Goal: Task Accomplishment & Management: Manage account settings

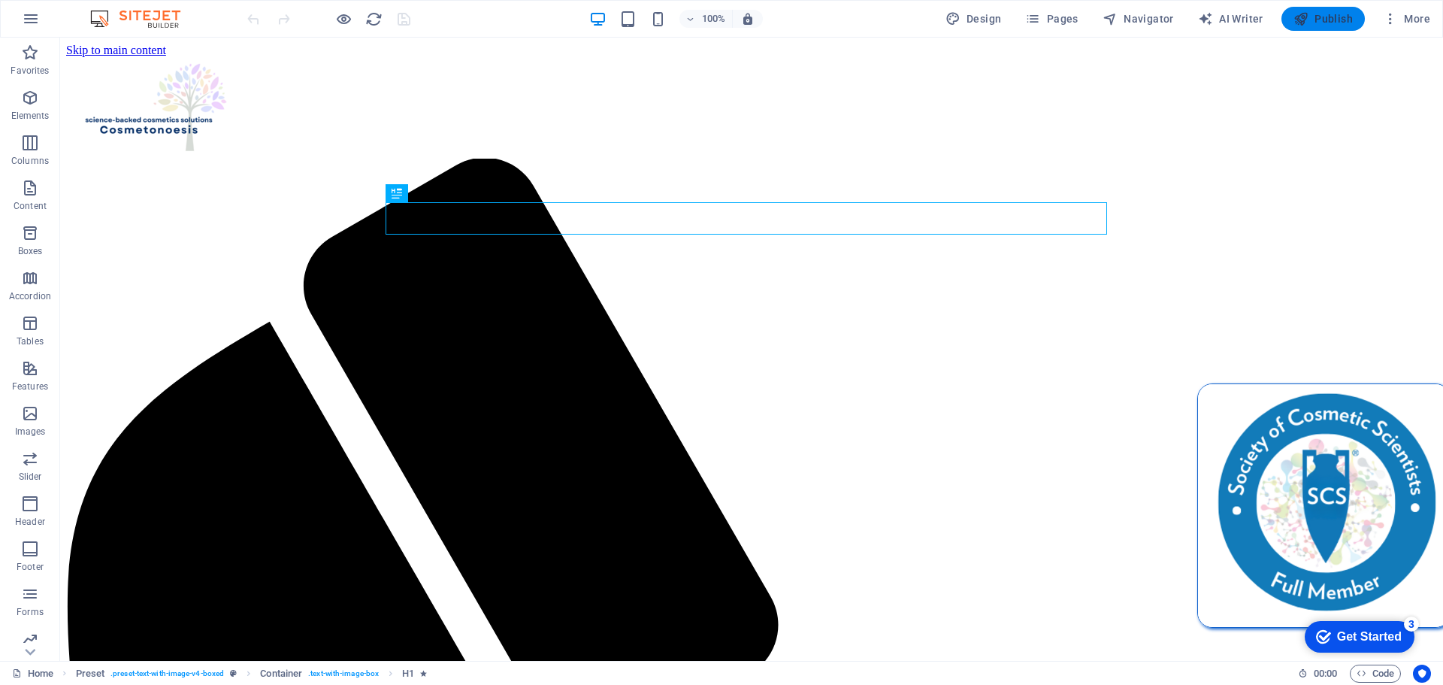
click at [1331, 16] on span "Publish" at bounding box center [1322, 18] width 59 height 15
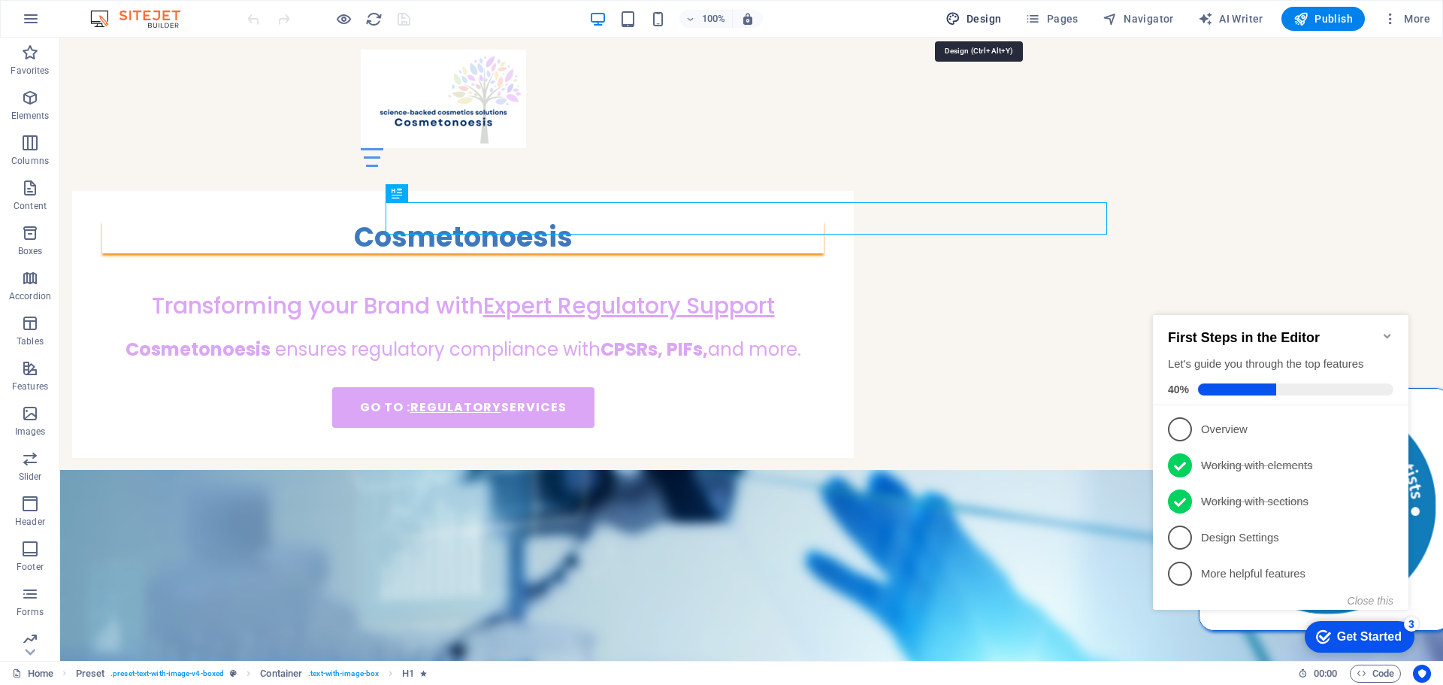
click at [969, 12] on span "Design" at bounding box center [973, 18] width 56 height 15
select select "700"
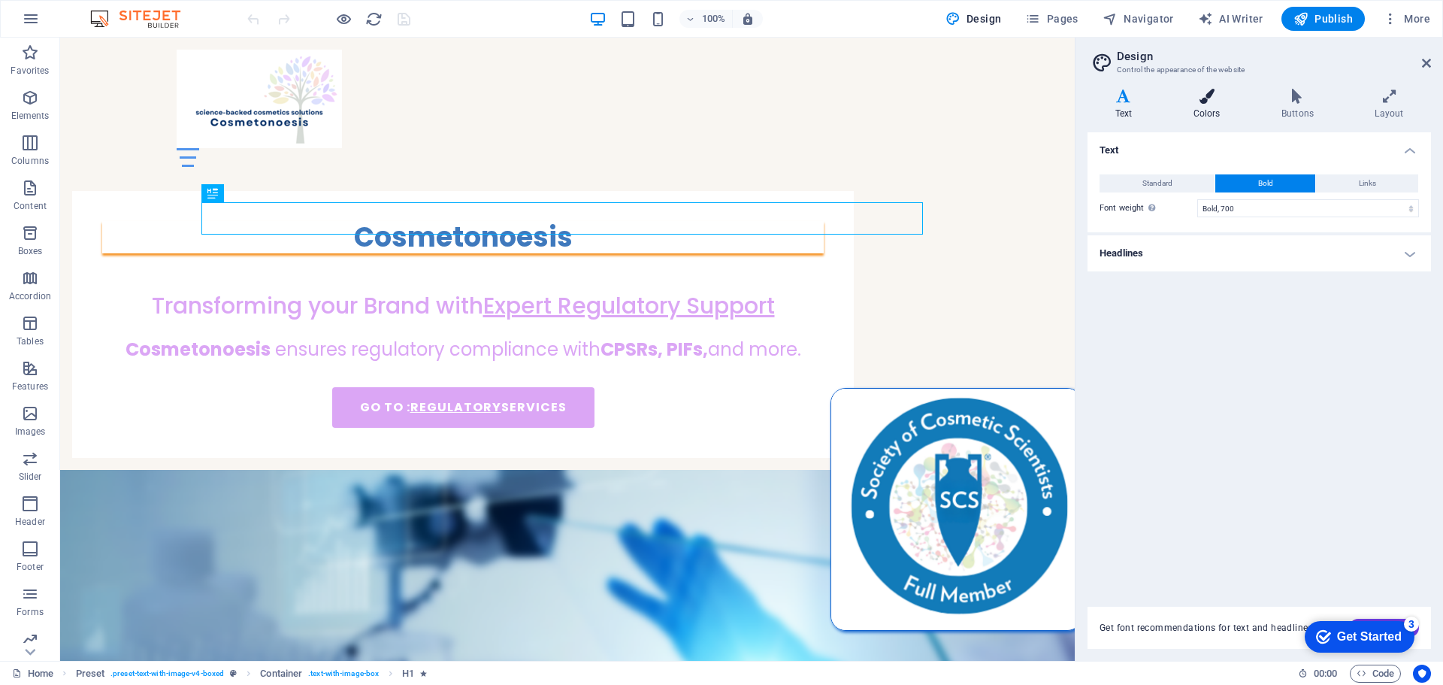
click at [1218, 104] on h4 "Colors" at bounding box center [1210, 105] width 88 height 32
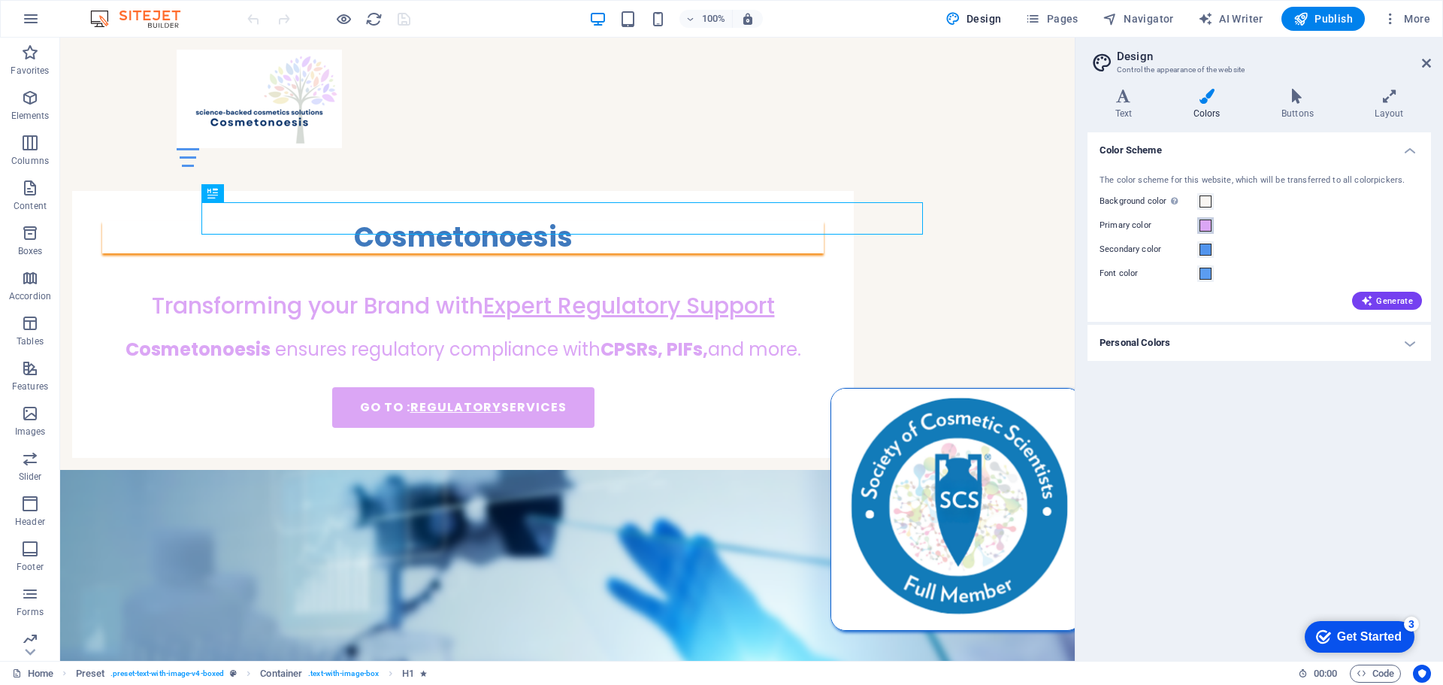
click at [1205, 228] on span at bounding box center [1205, 225] width 12 height 12
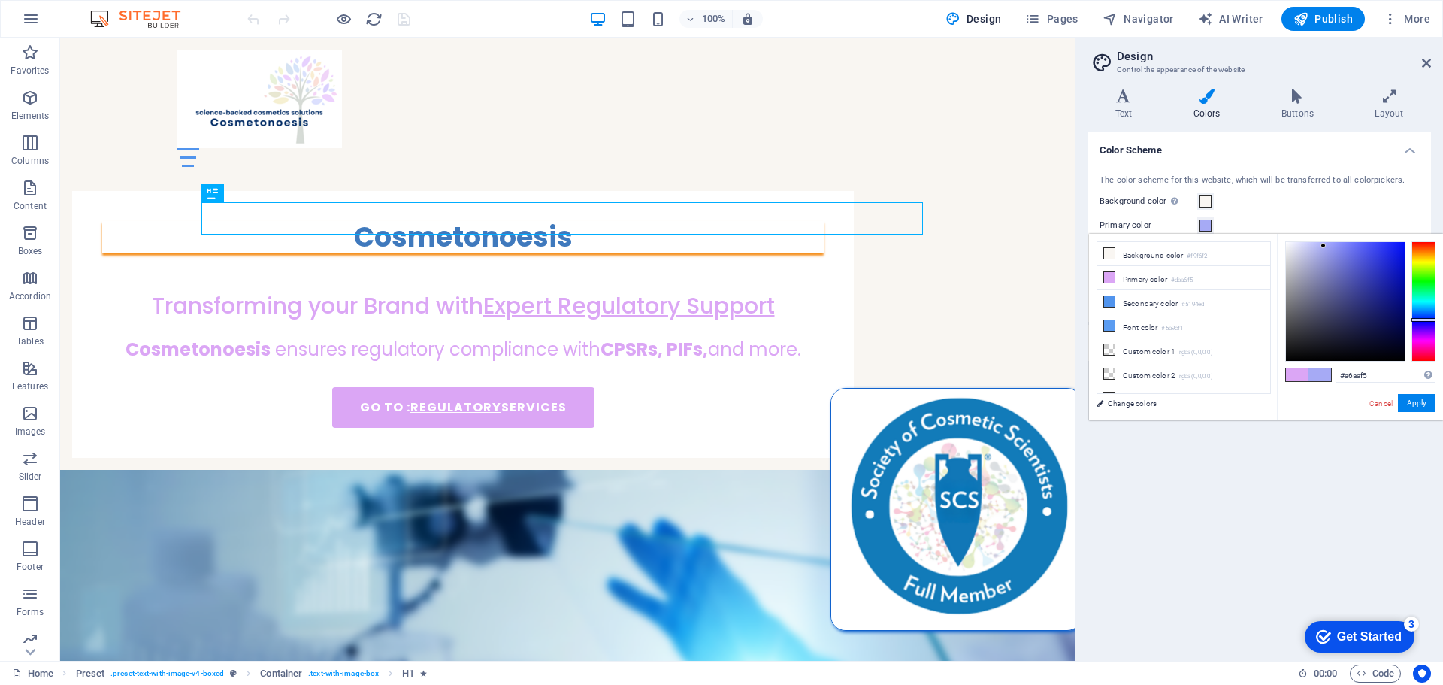
click at [1427, 319] on div at bounding box center [1423, 301] width 24 height 120
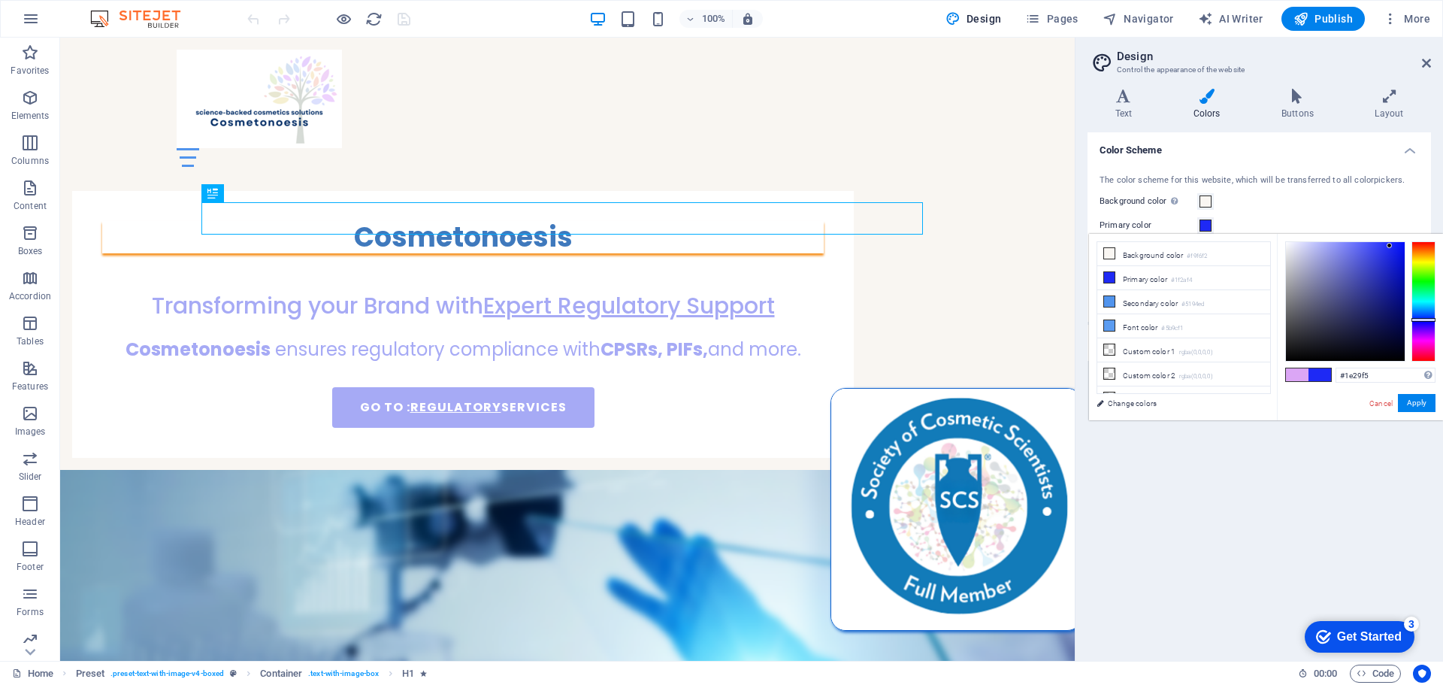
type input "#1e29f7"
drag, startPoint x: 1323, startPoint y: 243, endPoint x: 1390, endPoint y: 245, distance: 66.9
click at [1390, 245] on div at bounding box center [1388, 244] width 5 height 5
click at [1420, 404] on button "Apply" at bounding box center [1417, 403] width 38 height 18
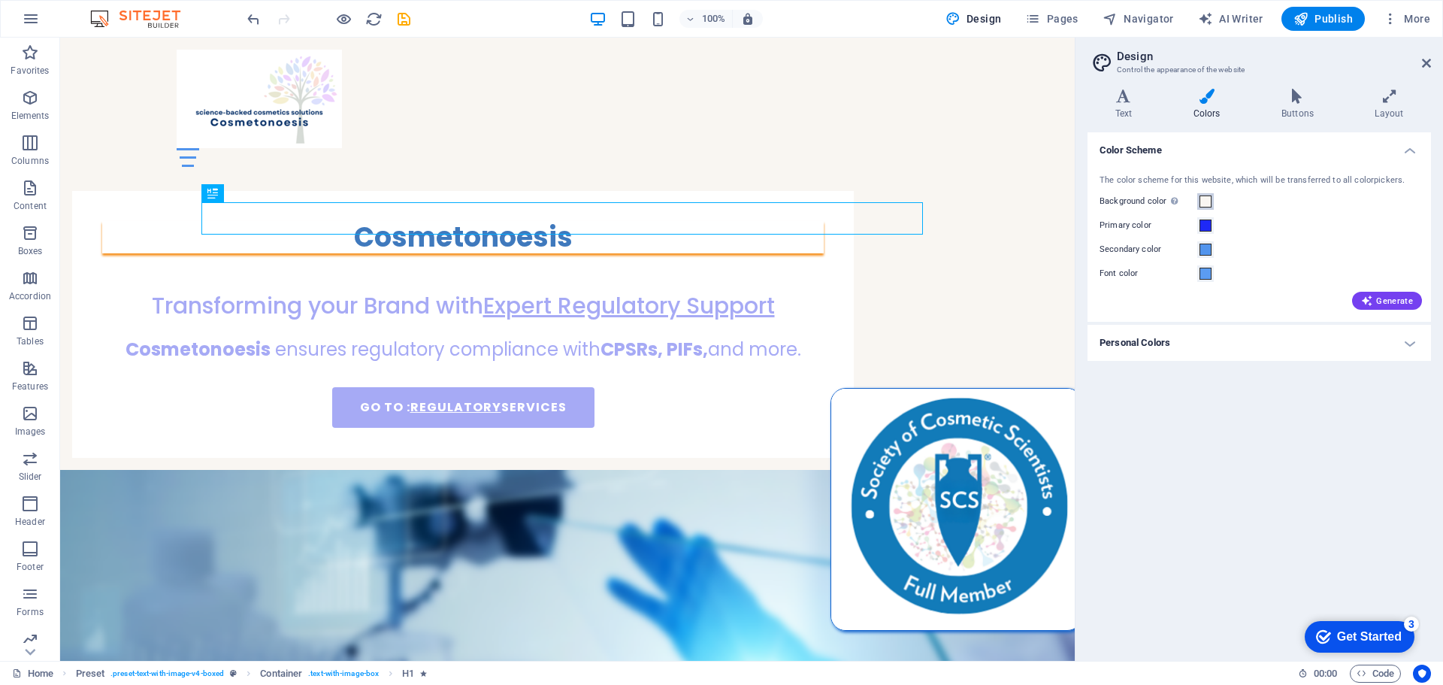
click at [1208, 201] on span at bounding box center [1205, 201] width 12 height 12
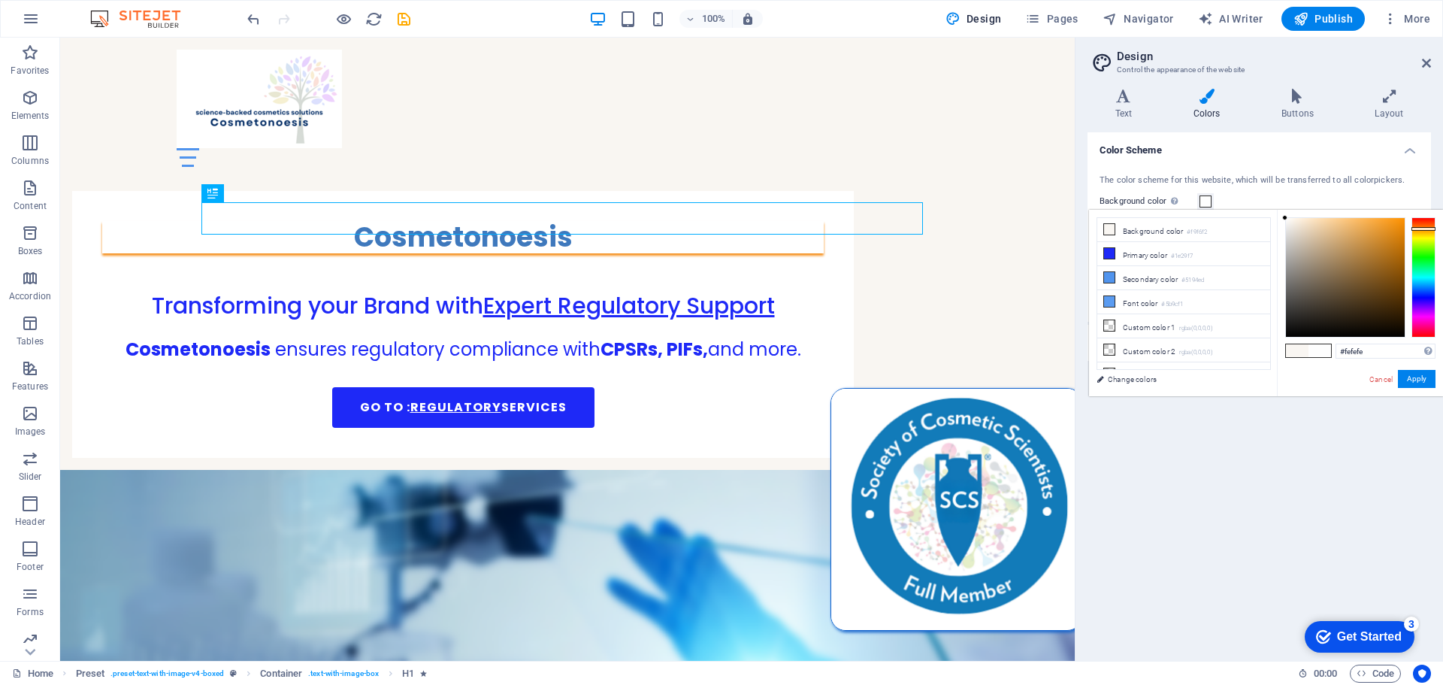
type input "#ffffff"
drag, startPoint x: 1289, startPoint y: 218, endPoint x: 1269, endPoint y: 216, distance: 20.3
click at [1269, 216] on div "less Background color #f9f6f2 Primary color #1e29f7 Secondary color #5194ed Fon…" at bounding box center [1266, 303] width 354 height 186
click at [1417, 378] on button "Apply" at bounding box center [1417, 379] width 38 height 18
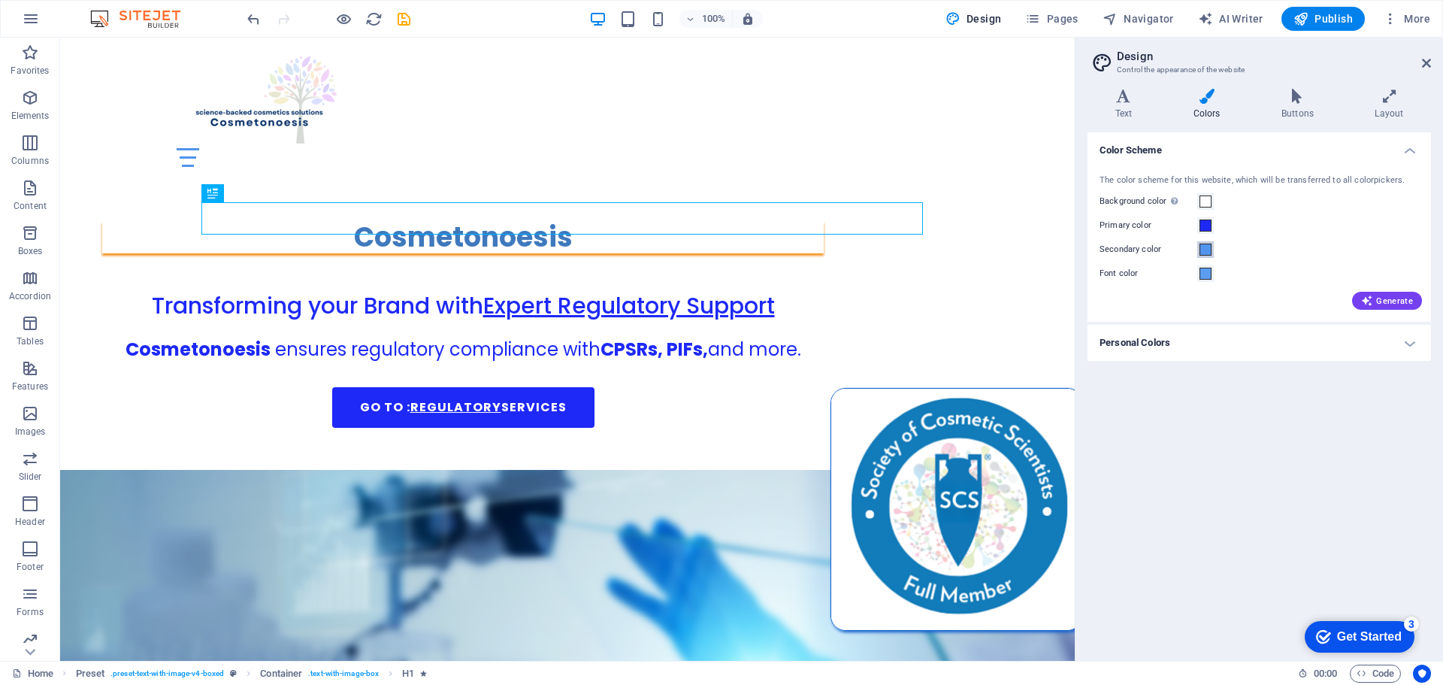
click at [1208, 249] on span at bounding box center [1205, 249] width 12 height 12
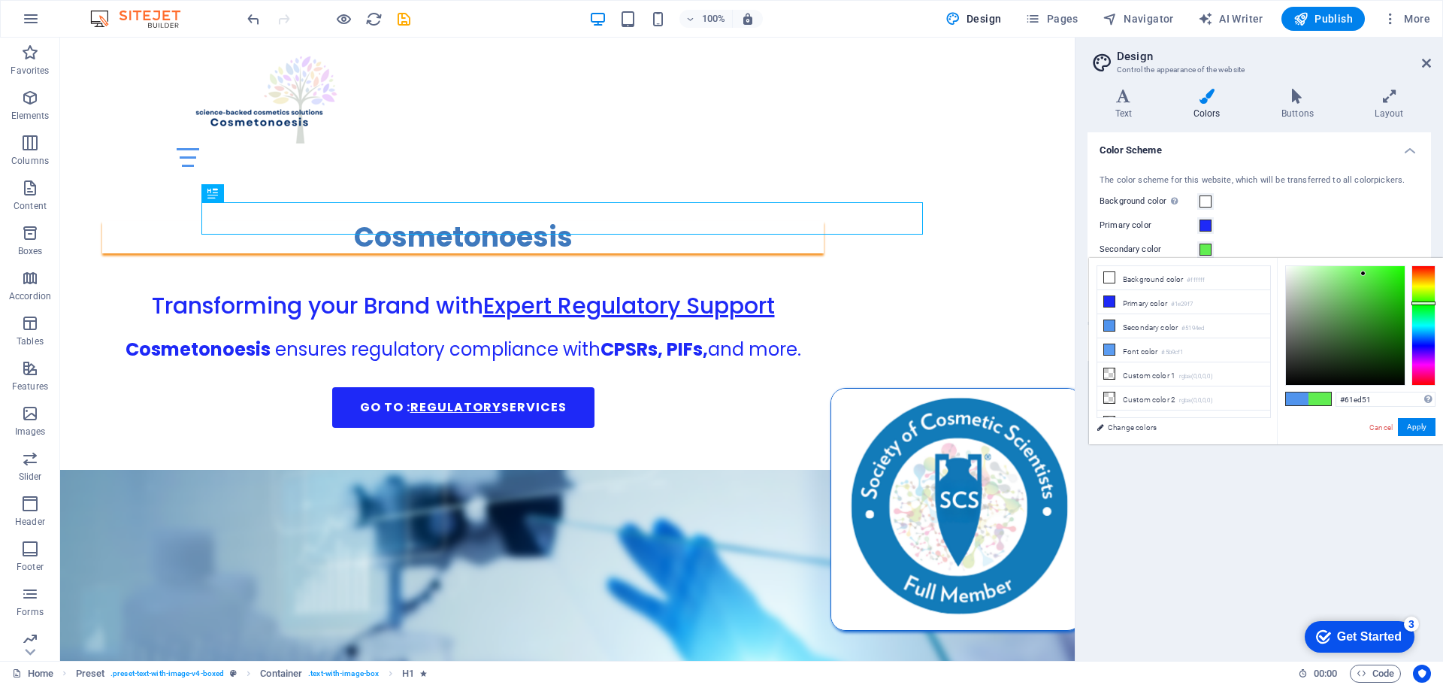
drag, startPoint x: 1426, startPoint y: 335, endPoint x: 1431, endPoint y: 303, distance: 32.6
click at [1431, 303] on div at bounding box center [1423, 303] width 24 height 4
drag, startPoint x: 1362, startPoint y: 271, endPoint x: 1394, endPoint y: 294, distance: 39.2
click at [1394, 294] on div at bounding box center [1393, 293] width 5 height 5
drag, startPoint x: 1393, startPoint y: 289, endPoint x: 1383, endPoint y: 297, distance: 12.9
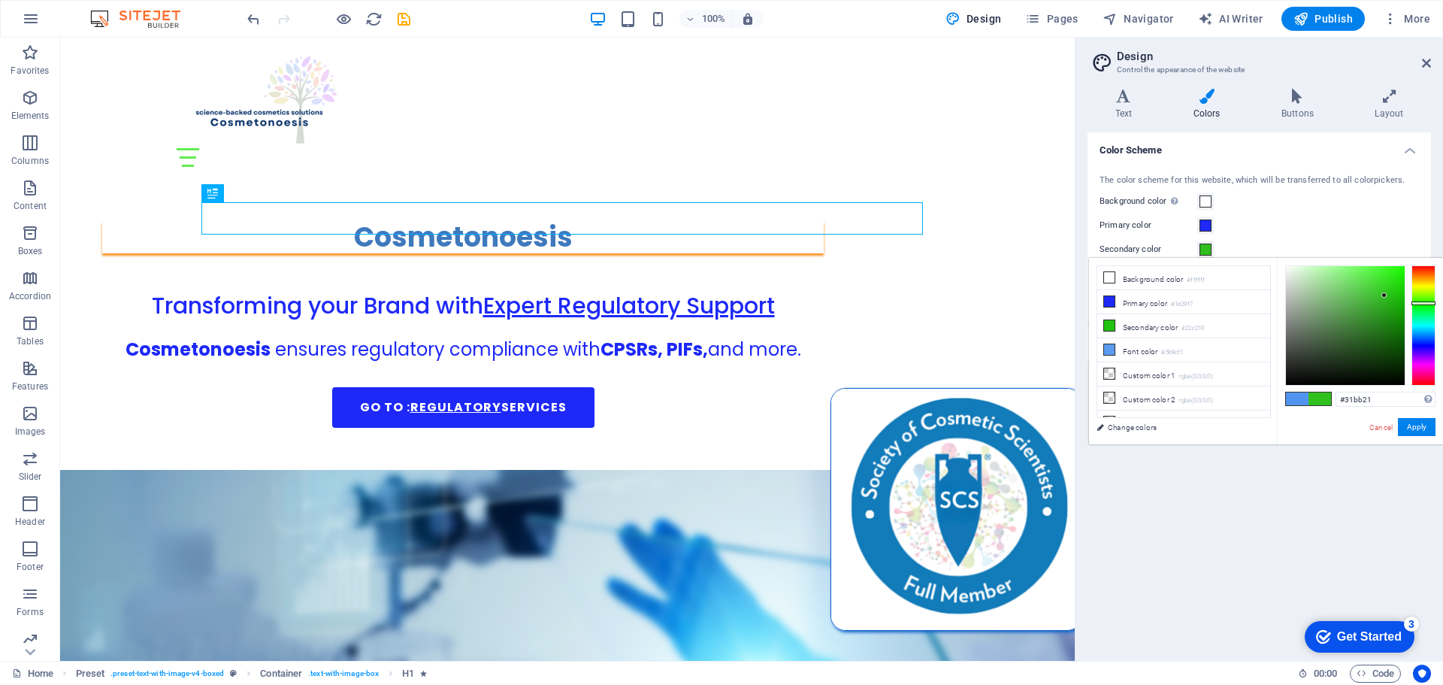
click at [1383, 297] on div at bounding box center [1345, 325] width 119 height 119
type input "#40e92c"
drag, startPoint x: 1381, startPoint y: 295, endPoint x: 1381, endPoint y: 276, distance: 18.8
click at [1381, 276] on div at bounding box center [1380, 275] width 5 height 5
click at [1421, 429] on button "Apply" at bounding box center [1417, 427] width 38 height 18
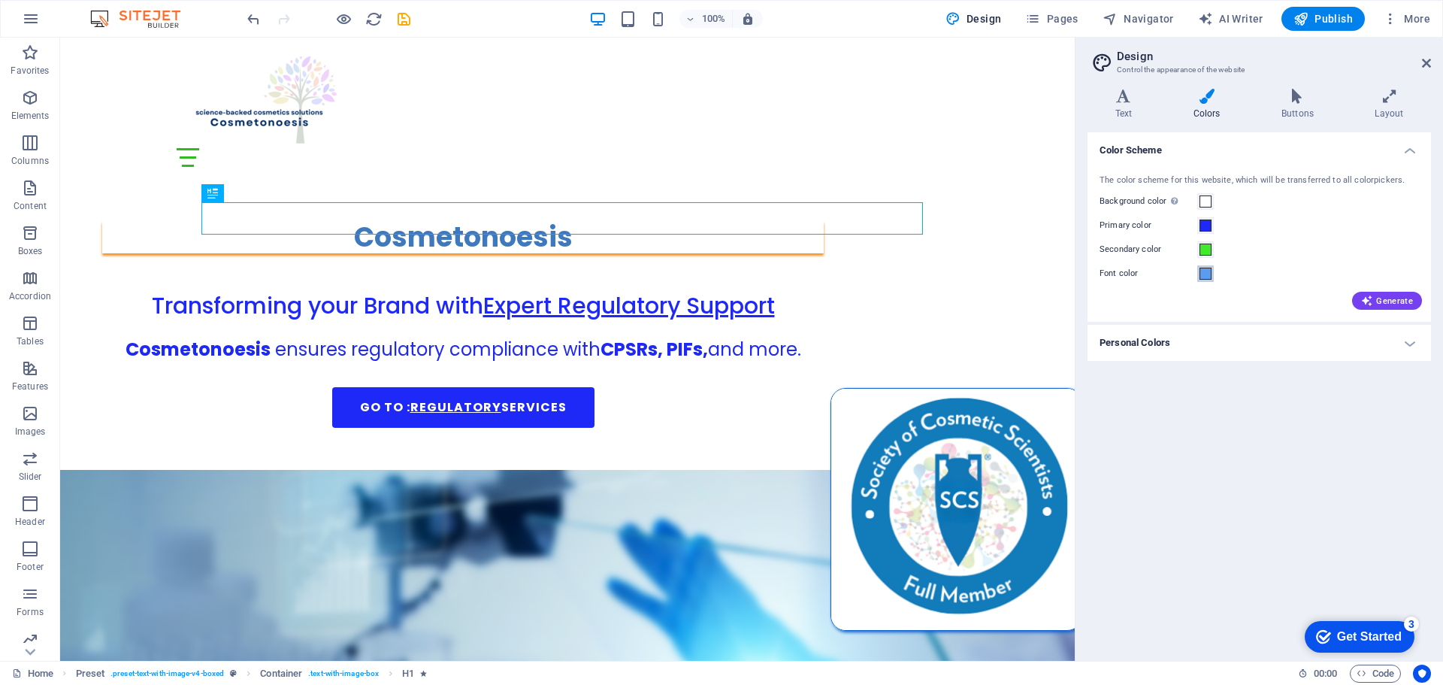
click at [1207, 274] on span at bounding box center [1205, 274] width 12 height 12
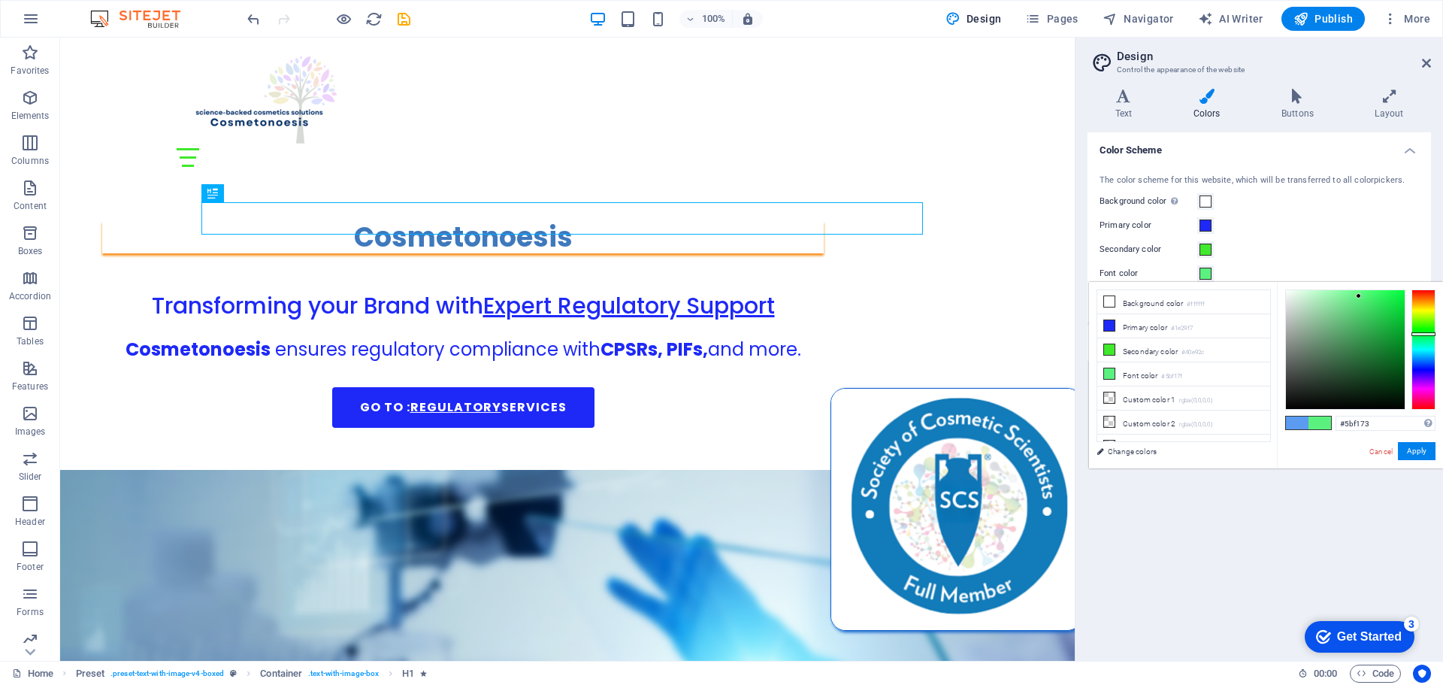
drag, startPoint x: 1426, startPoint y: 358, endPoint x: 1429, endPoint y: 332, distance: 26.6
click at [1429, 332] on div at bounding box center [1423, 334] width 24 height 4
click at [1396, 356] on div at bounding box center [1345, 349] width 119 height 119
click at [1399, 354] on div at bounding box center [1398, 352] width 5 height 5
type input "#057417"
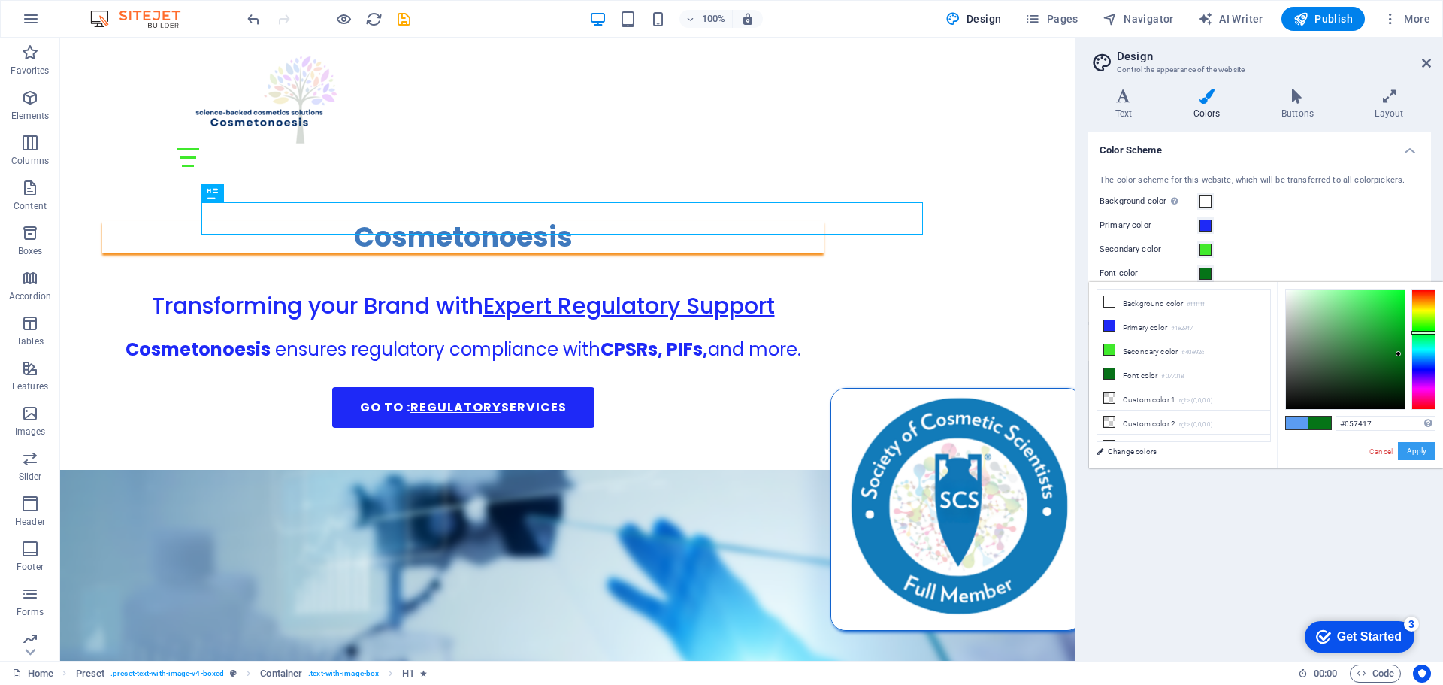
drag, startPoint x: 1423, startPoint y: 449, endPoint x: 1416, endPoint y: 446, distance: 7.7
click at [1420, 449] on button "Apply" at bounding box center [1417, 451] width 38 height 18
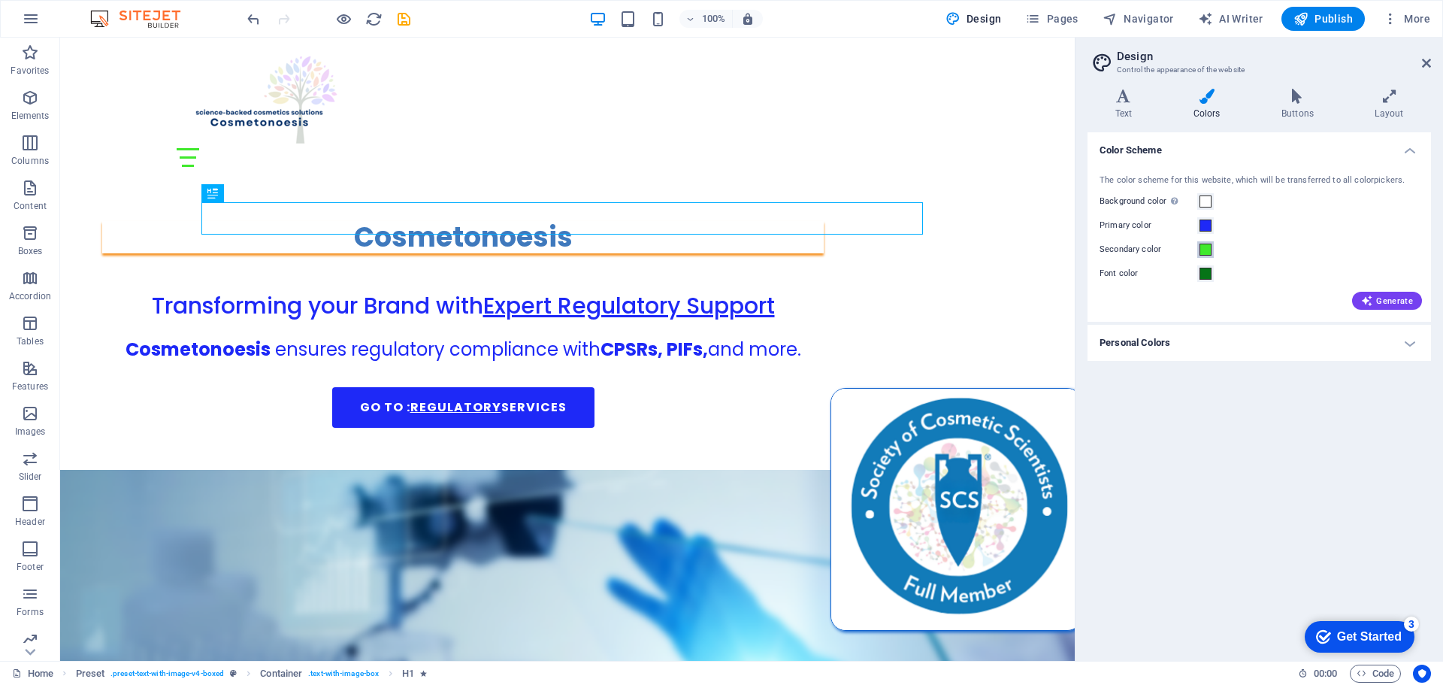
click at [1206, 249] on span at bounding box center [1205, 249] width 12 height 12
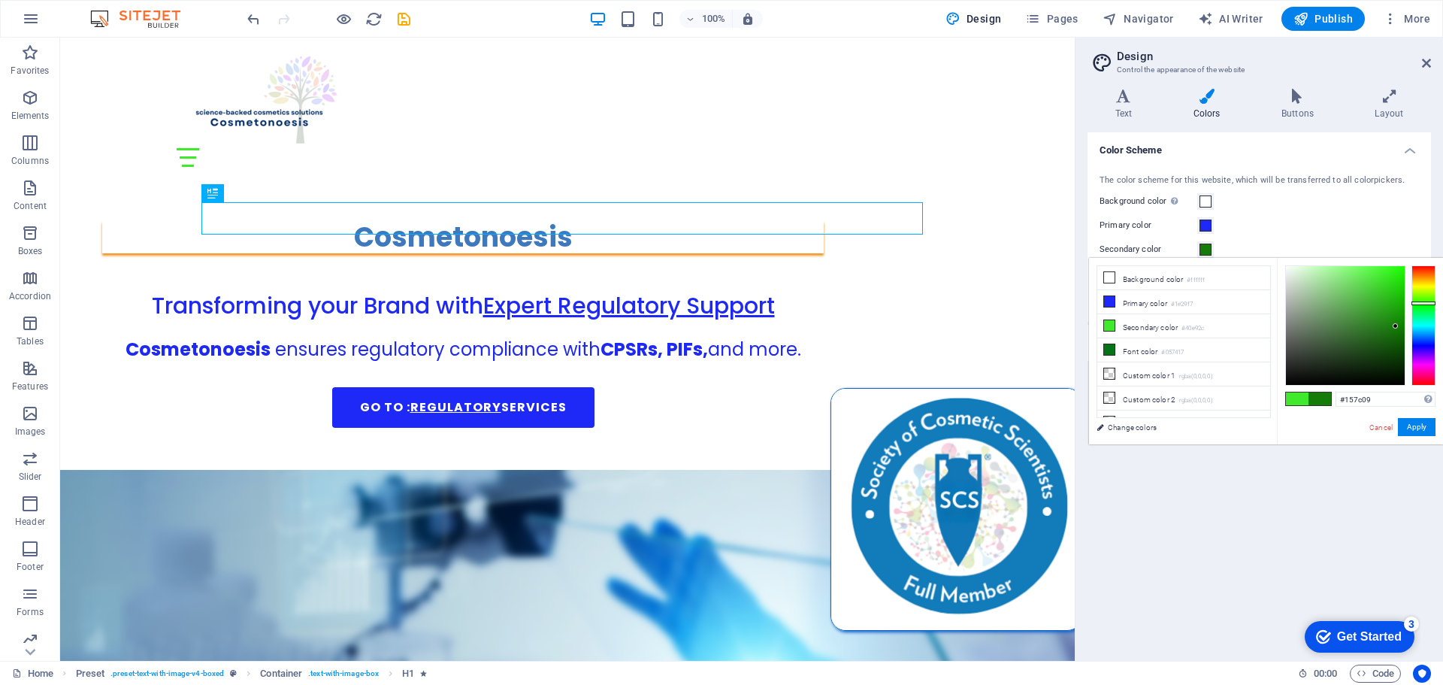
type input "#137c07"
drag, startPoint x: 1382, startPoint y: 273, endPoint x: 1397, endPoint y: 326, distance: 55.4
click at [1397, 326] on div at bounding box center [1396, 325] width 5 height 5
click at [1420, 422] on button "Apply" at bounding box center [1417, 427] width 38 height 18
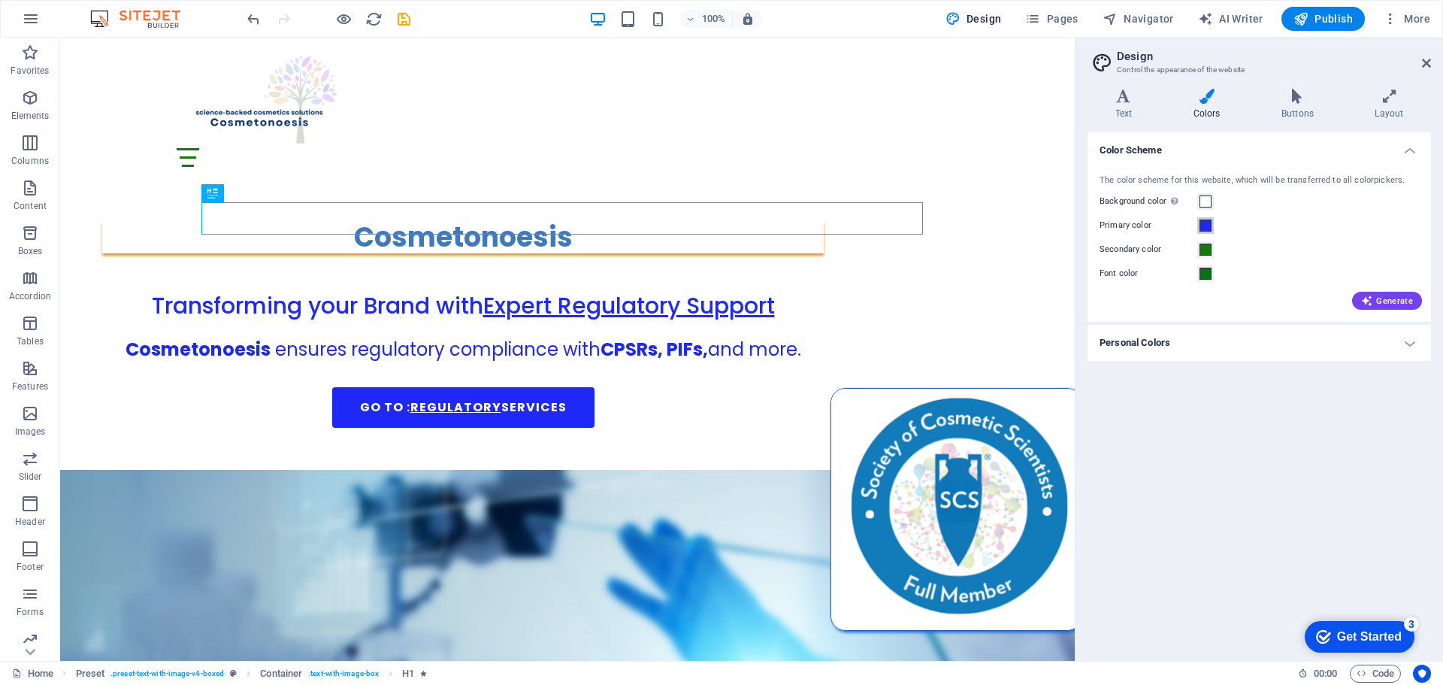
click at [1208, 226] on span at bounding box center [1205, 225] width 12 height 12
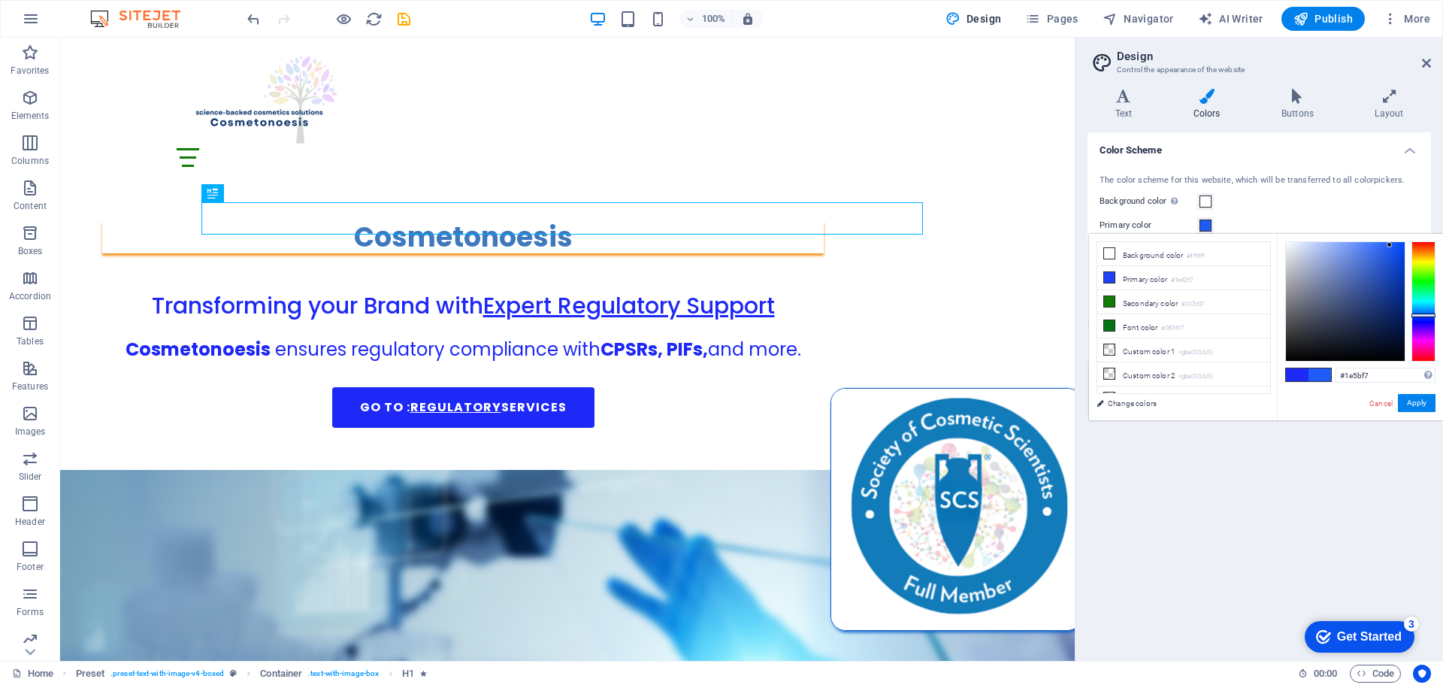
type input "#1e6cf7"
click at [1428, 313] on div at bounding box center [1423, 301] width 24 height 120
click at [1426, 405] on button "Apply" at bounding box center [1417, 403] width 38 height 18
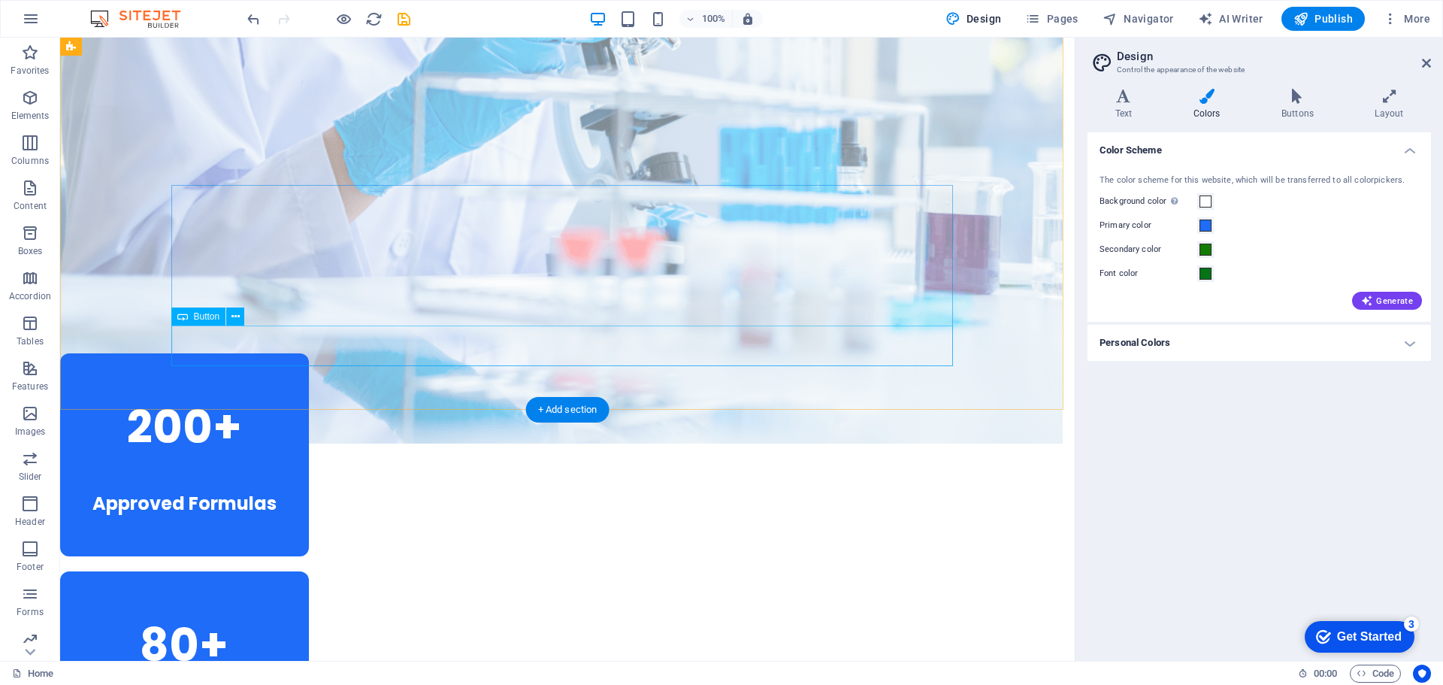
scroll to position [2104, 0]
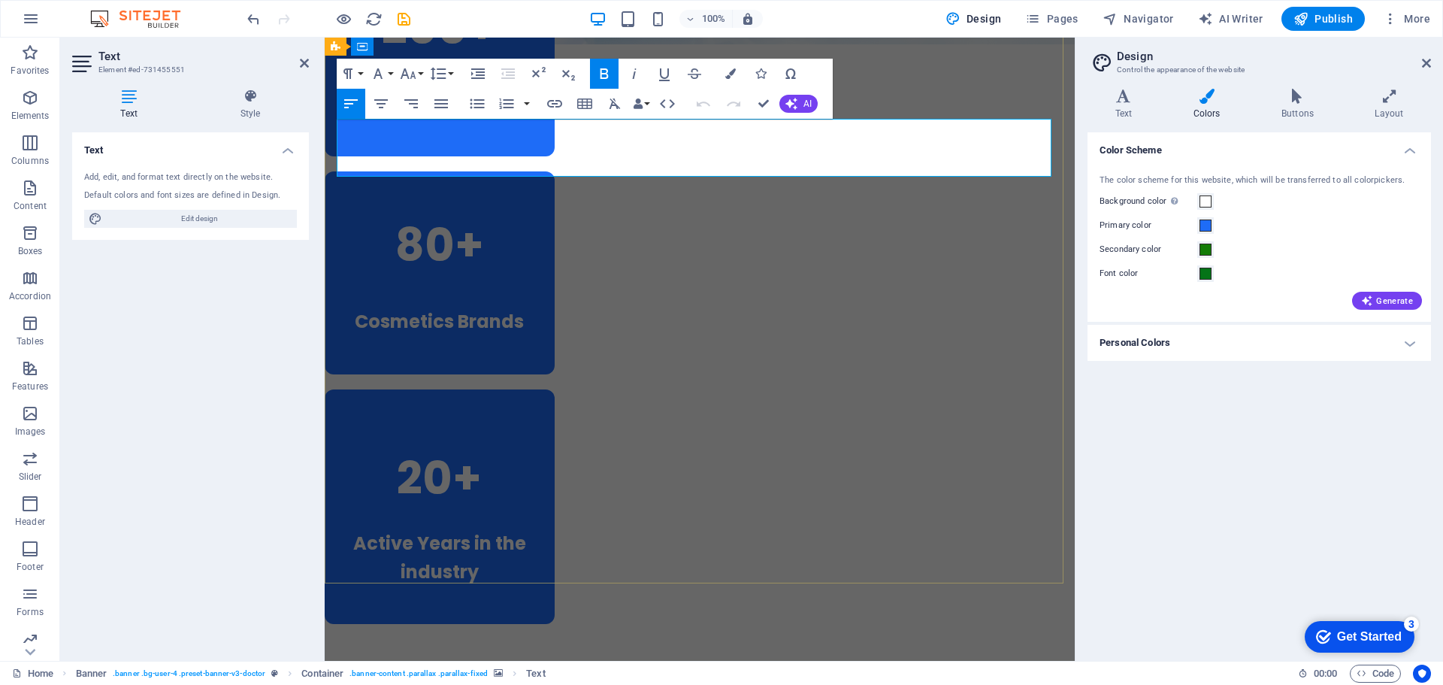
drag, startPoint x: 556, startPoint y: 146, endPoint x: 335, endPoint y: 156, distance: 221.2
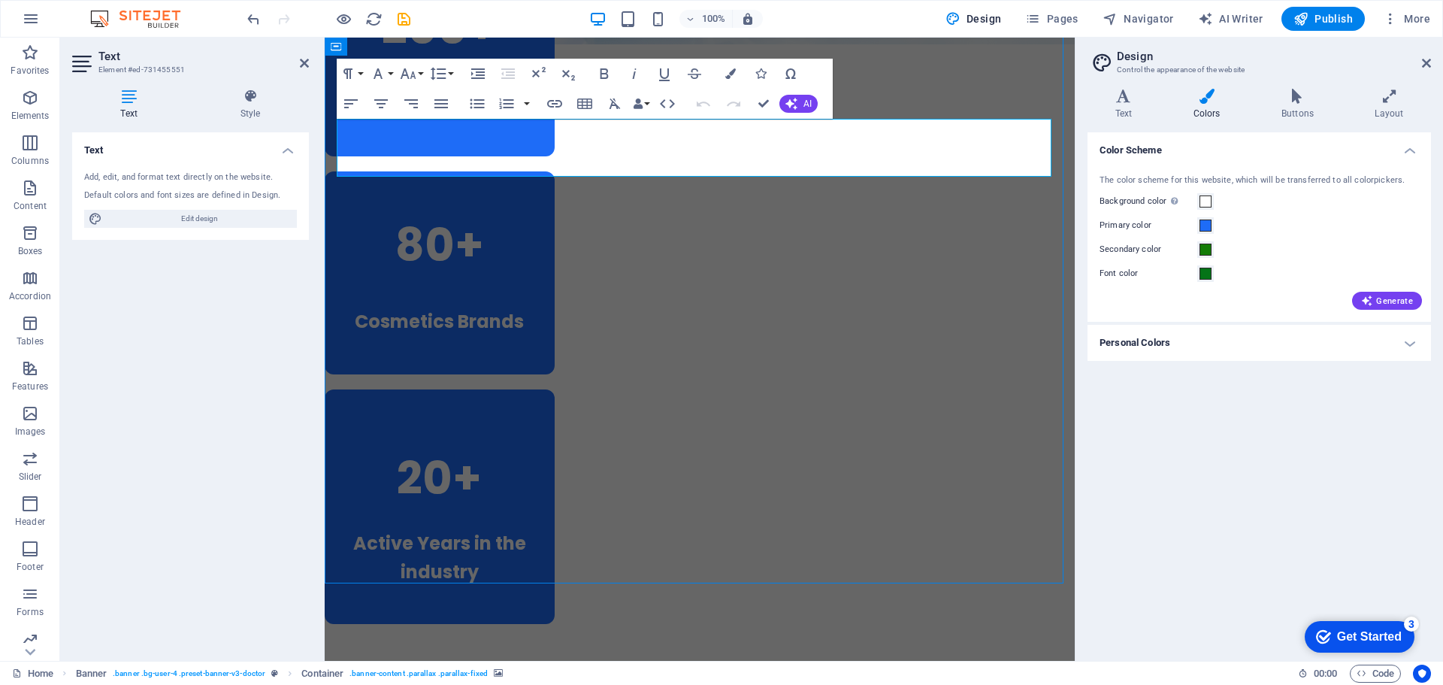
scroll to position [2104, 0]
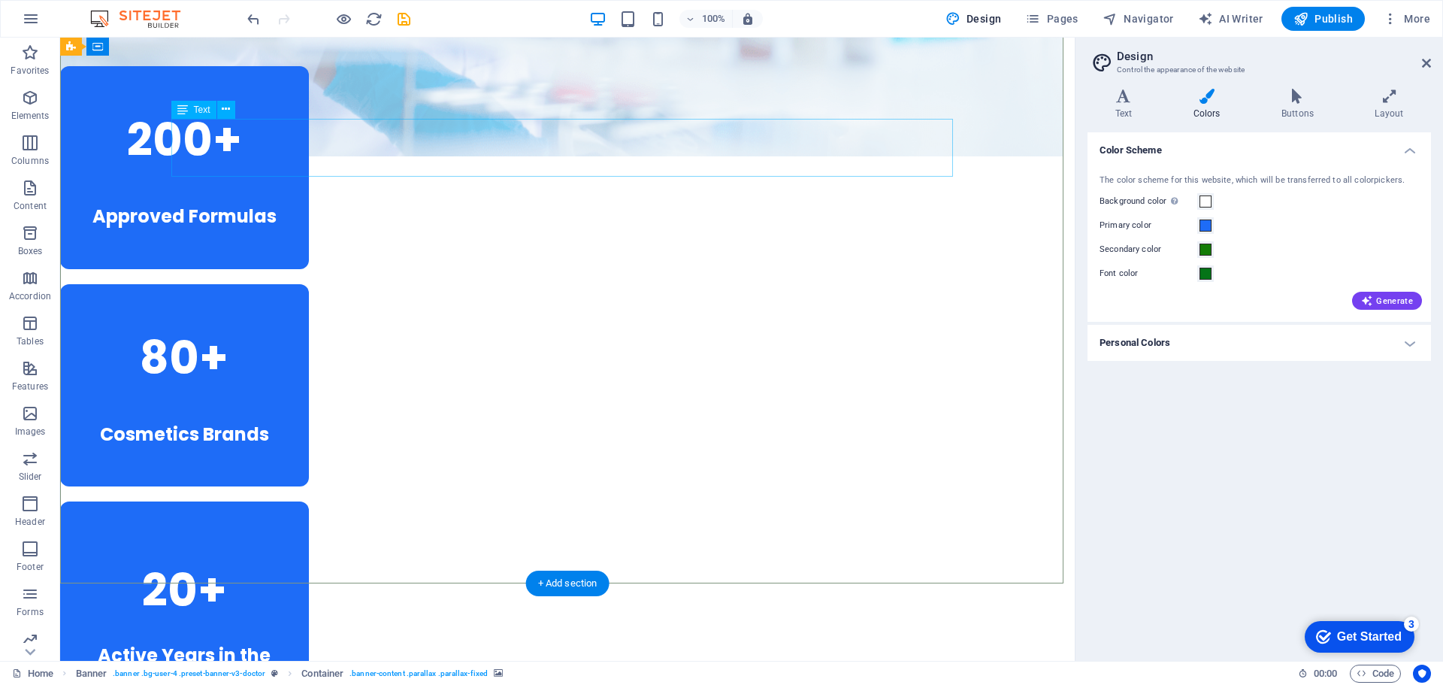
click at [226, 111] on icon at bounding box center [226, 109] width 8 height 16
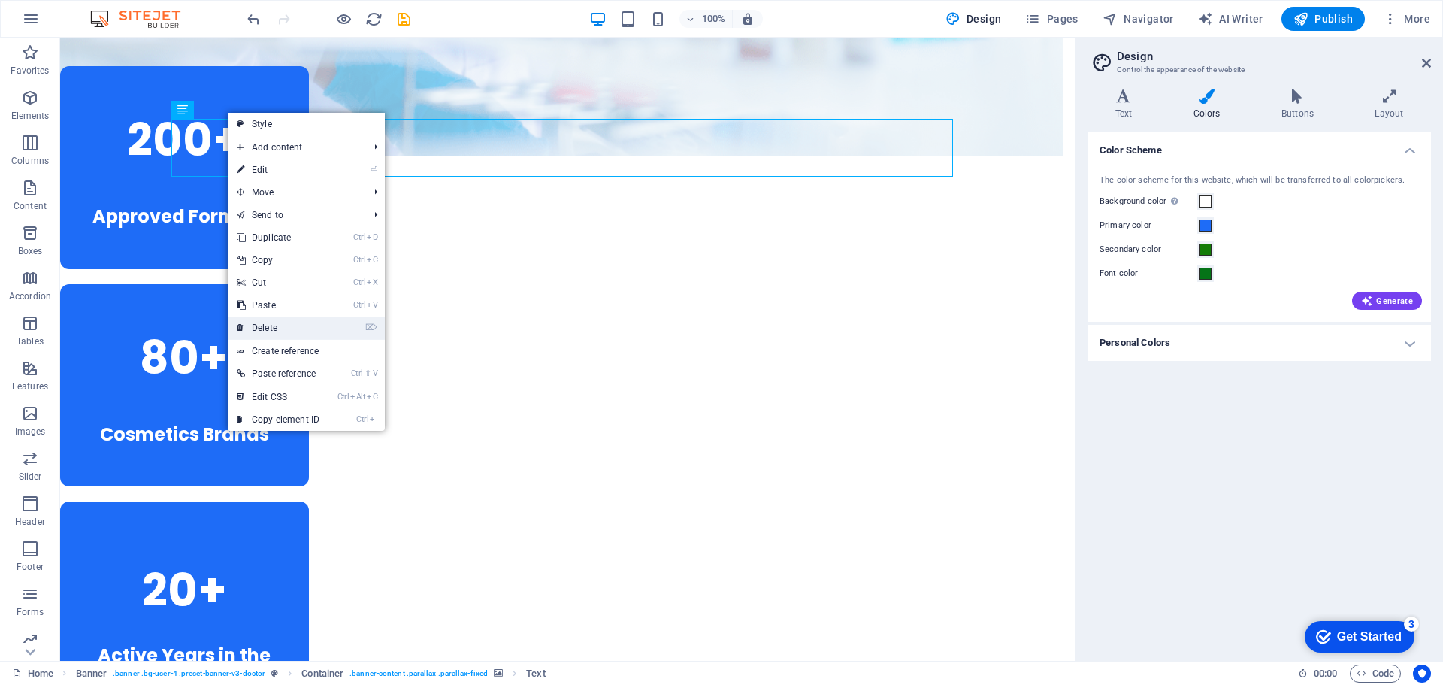
click at [284, 322] on link "⌦ Delete" at bounding box center [278, 327] width 101 height 23
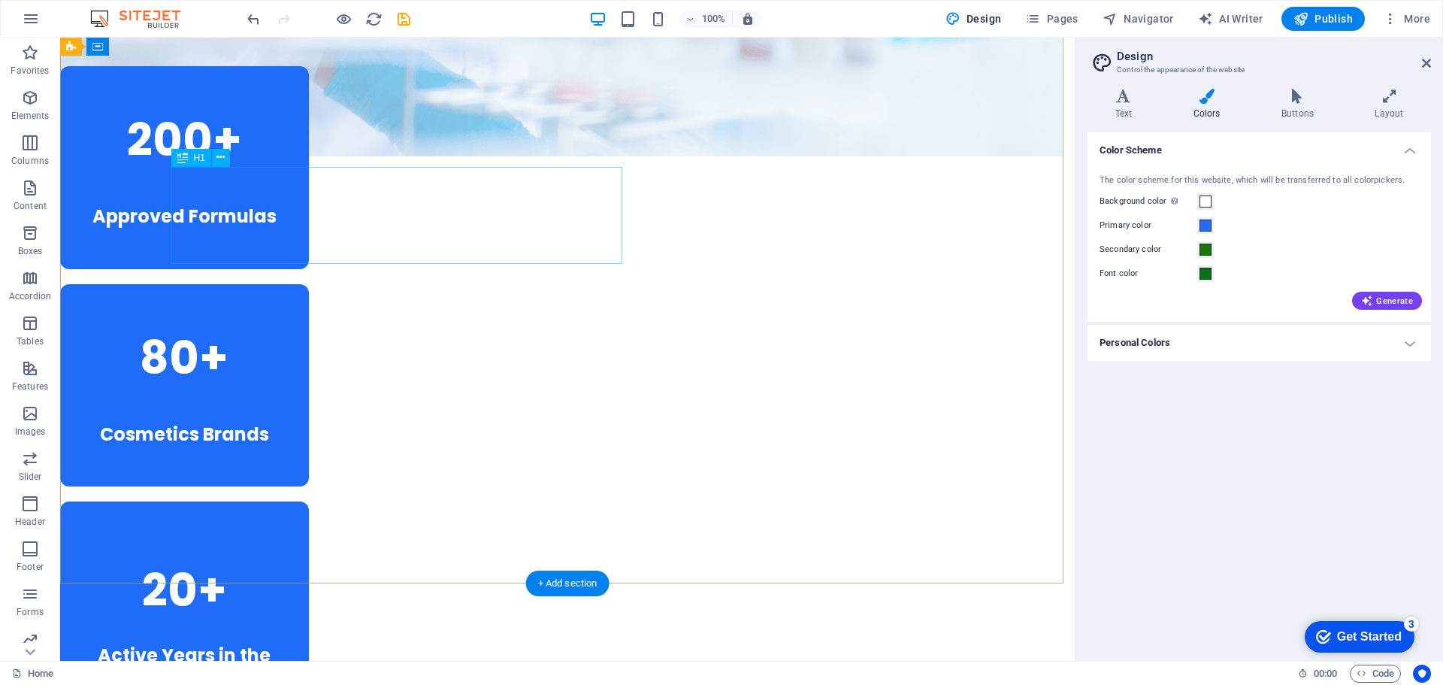
click at [222, 155] on icon at bounding box center [220, 158] width 8 height 16
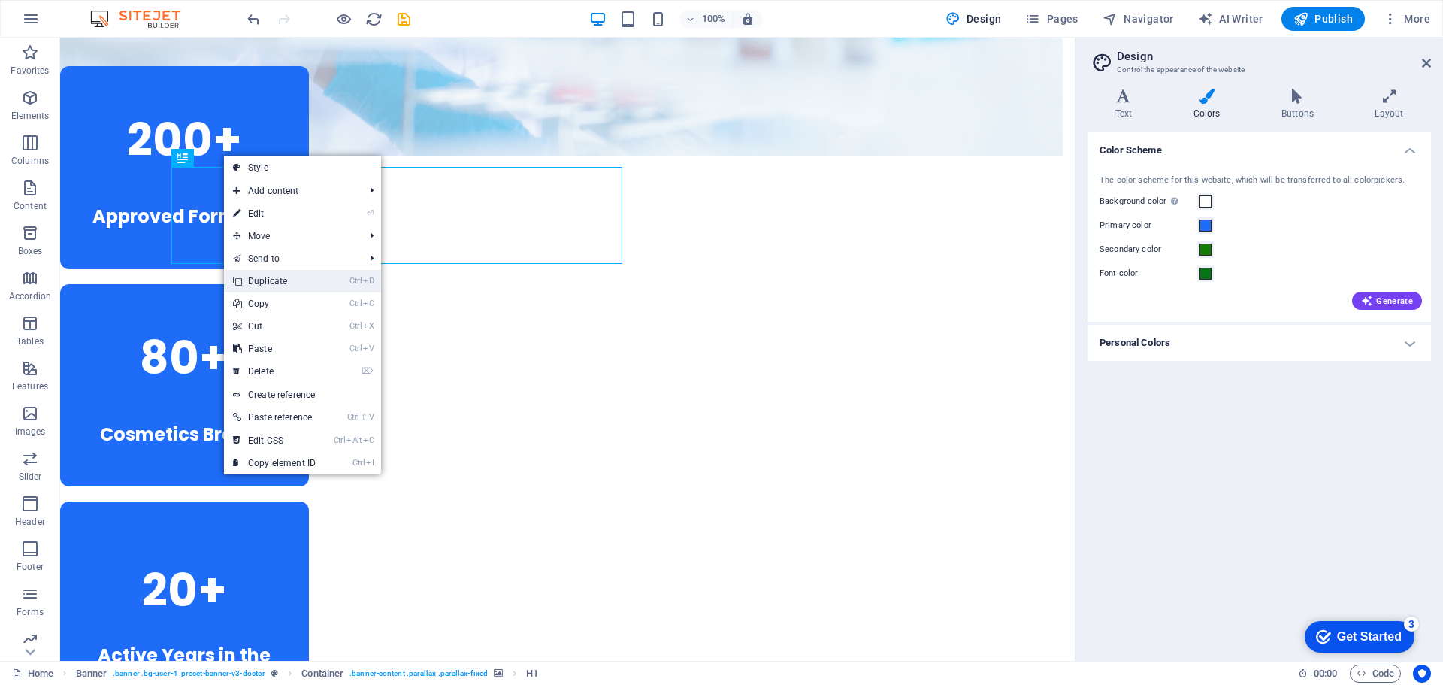
click at [285, 280] on link "Ctrl D Duplicate" at bounding box center [274, 281] width 101 height 23
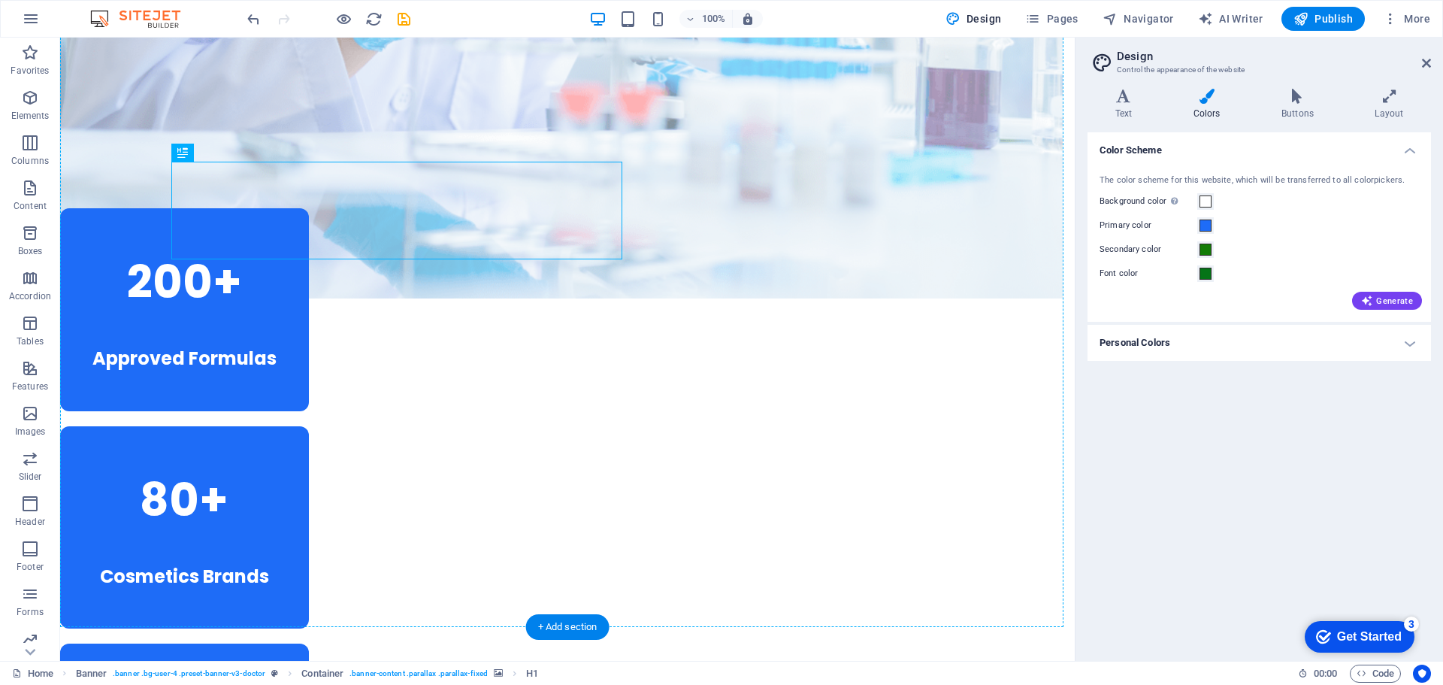
scroll to position [1822, 0]
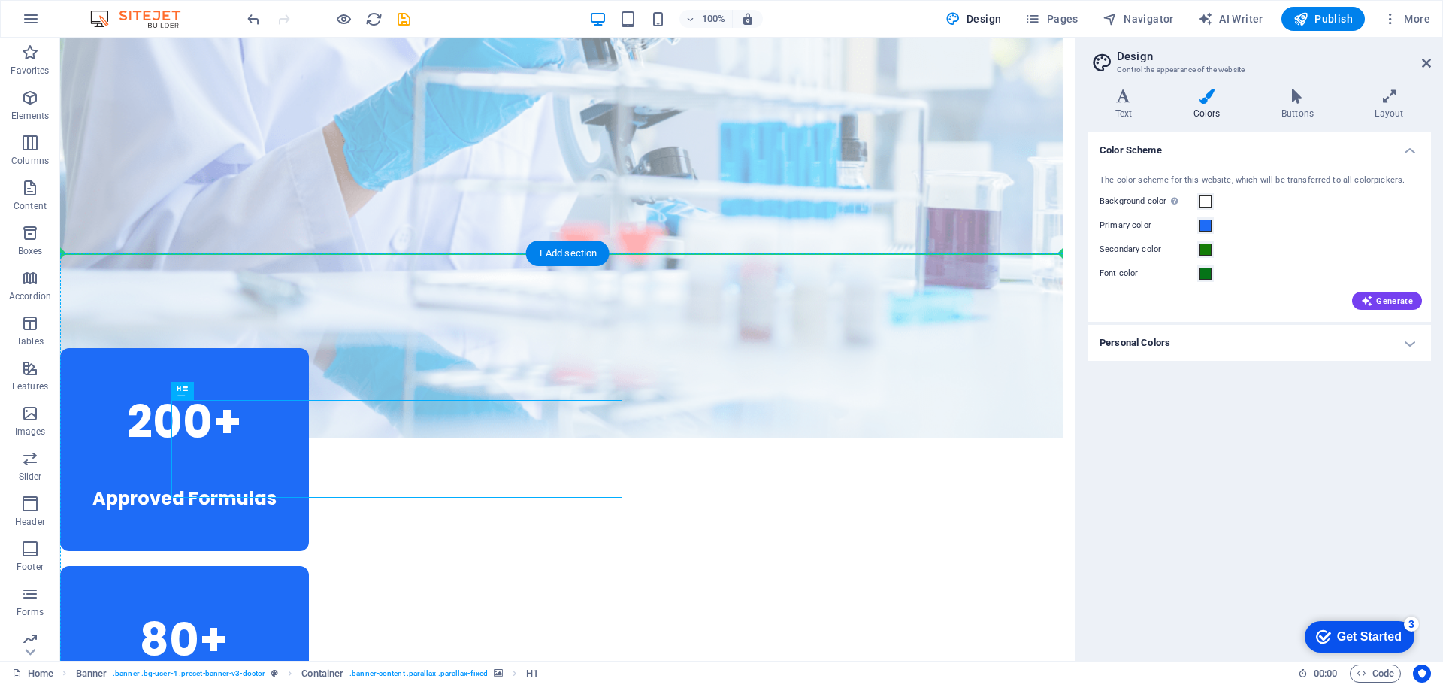
drag, startPoint x: 256, startPoint y: 147, endPoint x: 200, endPoint y: 313, distance: 174.4
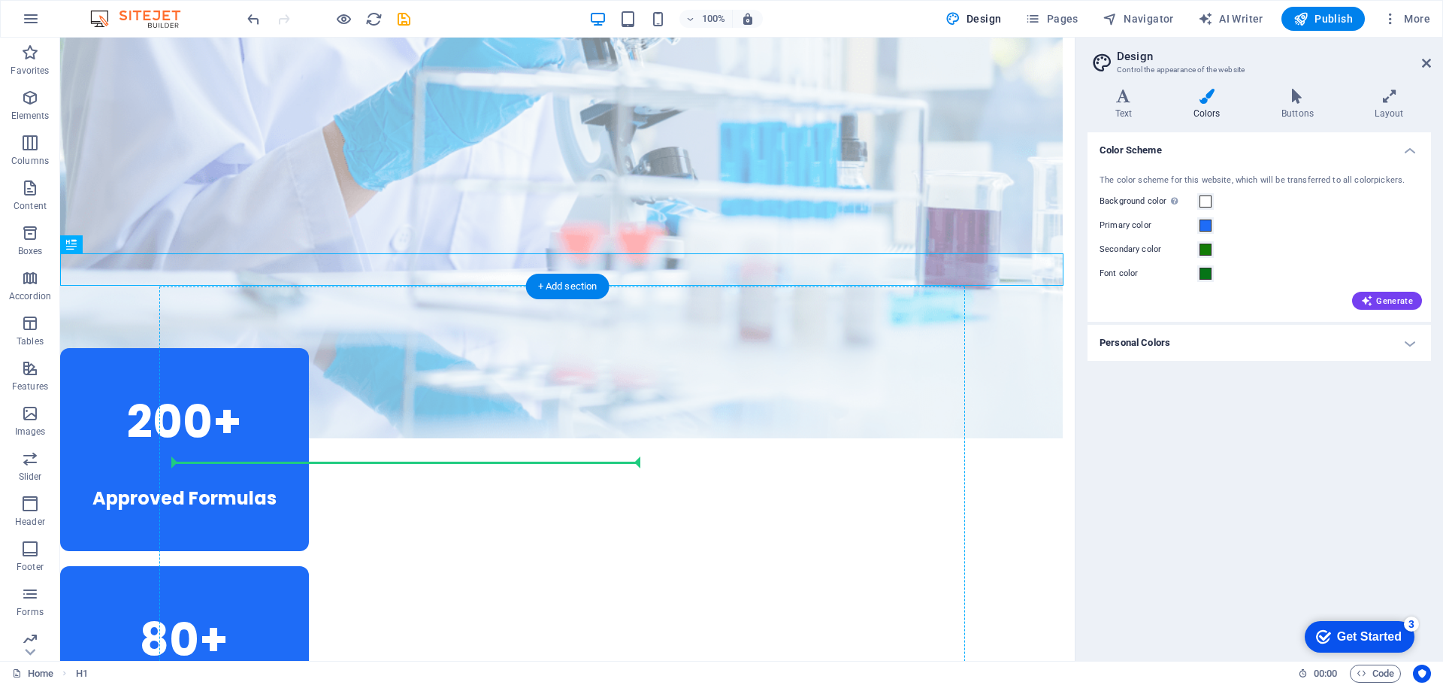
drag, startPoint x: 146, startPoint y: 282, endPoint x: 256, endPoint y: 465, distance: 214.1
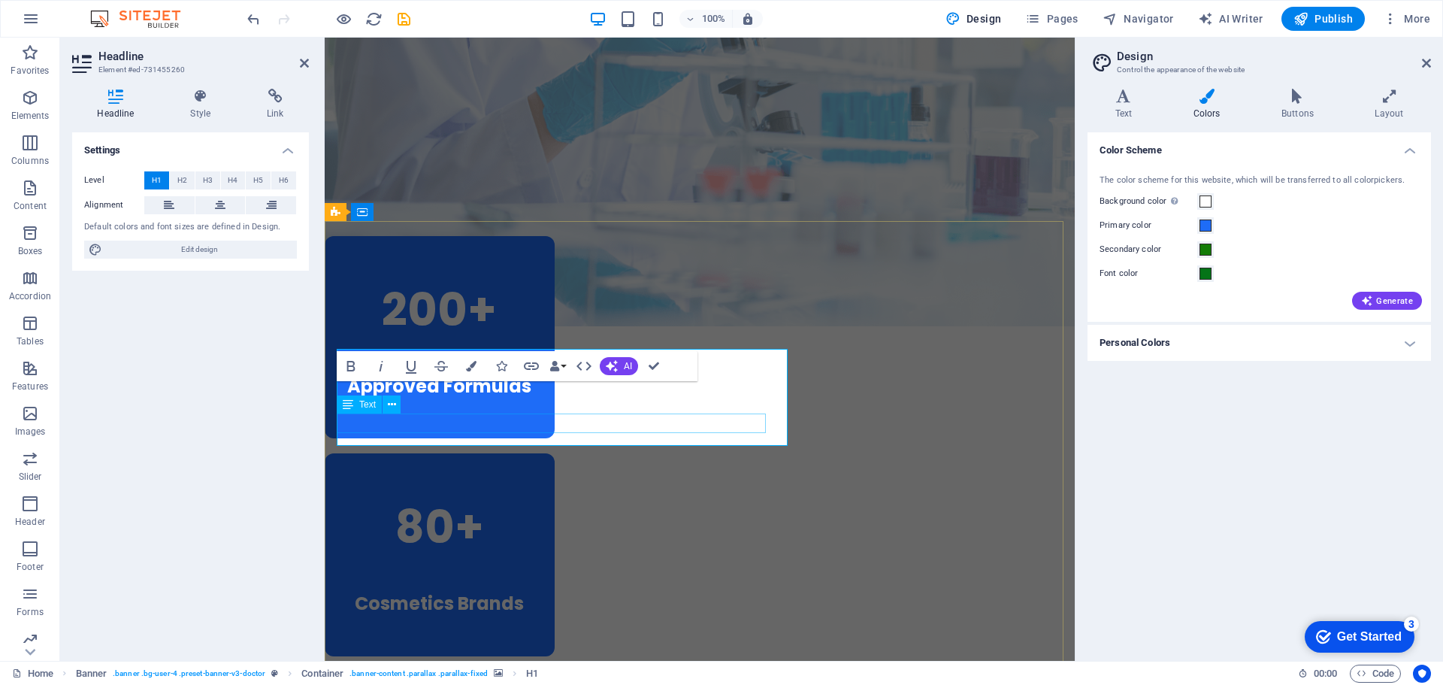
scroll to position [1867, 0]
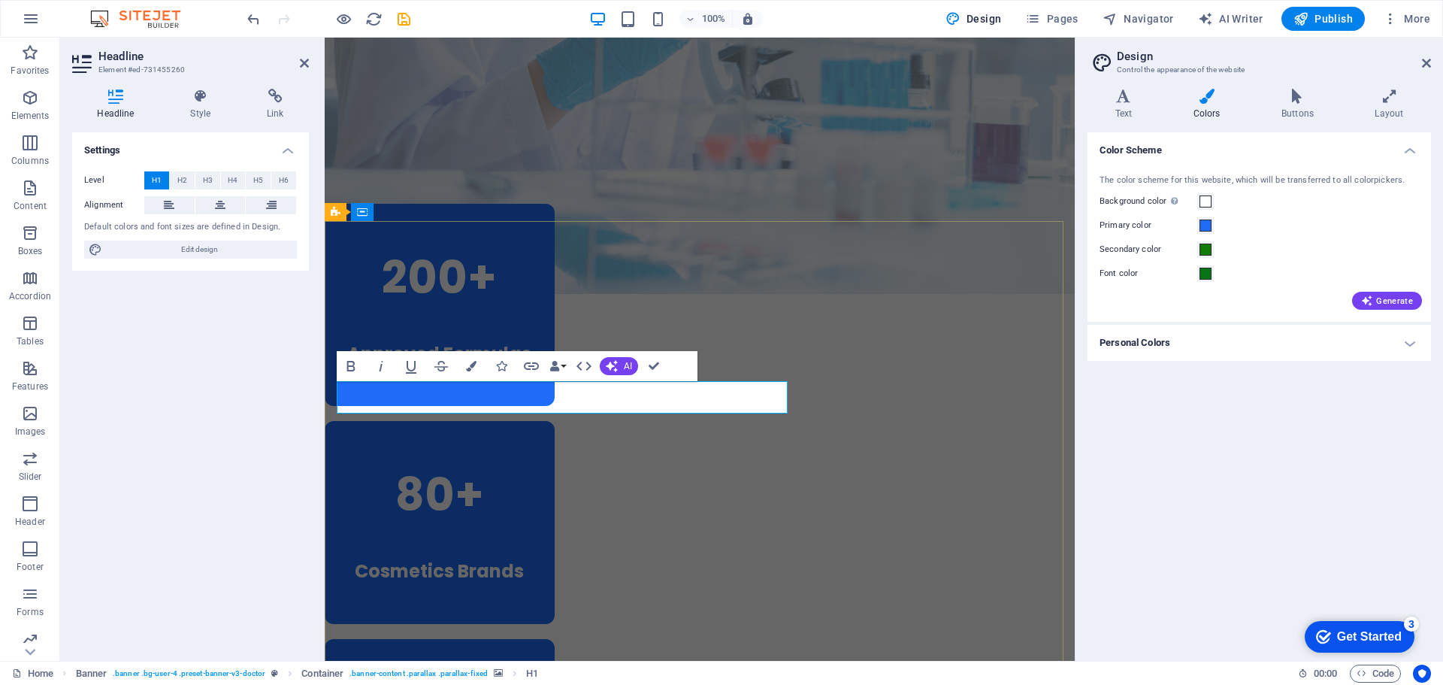
drag, startPoint x: 466, startPoint y: 392, endPoint x: 391, endPoint y: 399, distance: 75.5
click at [346, 364] on icon "button" at bounding box center [351, 366] width 18 height 18
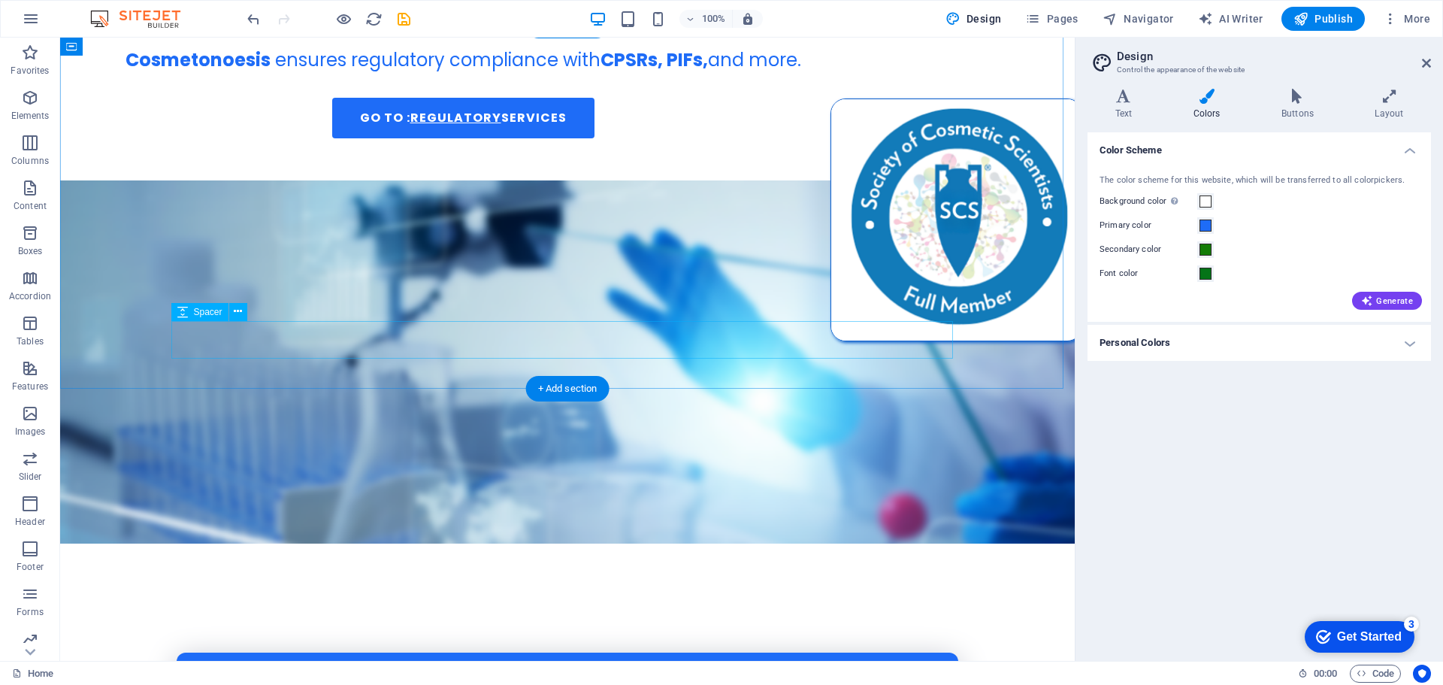
scroll to position [126, 0]
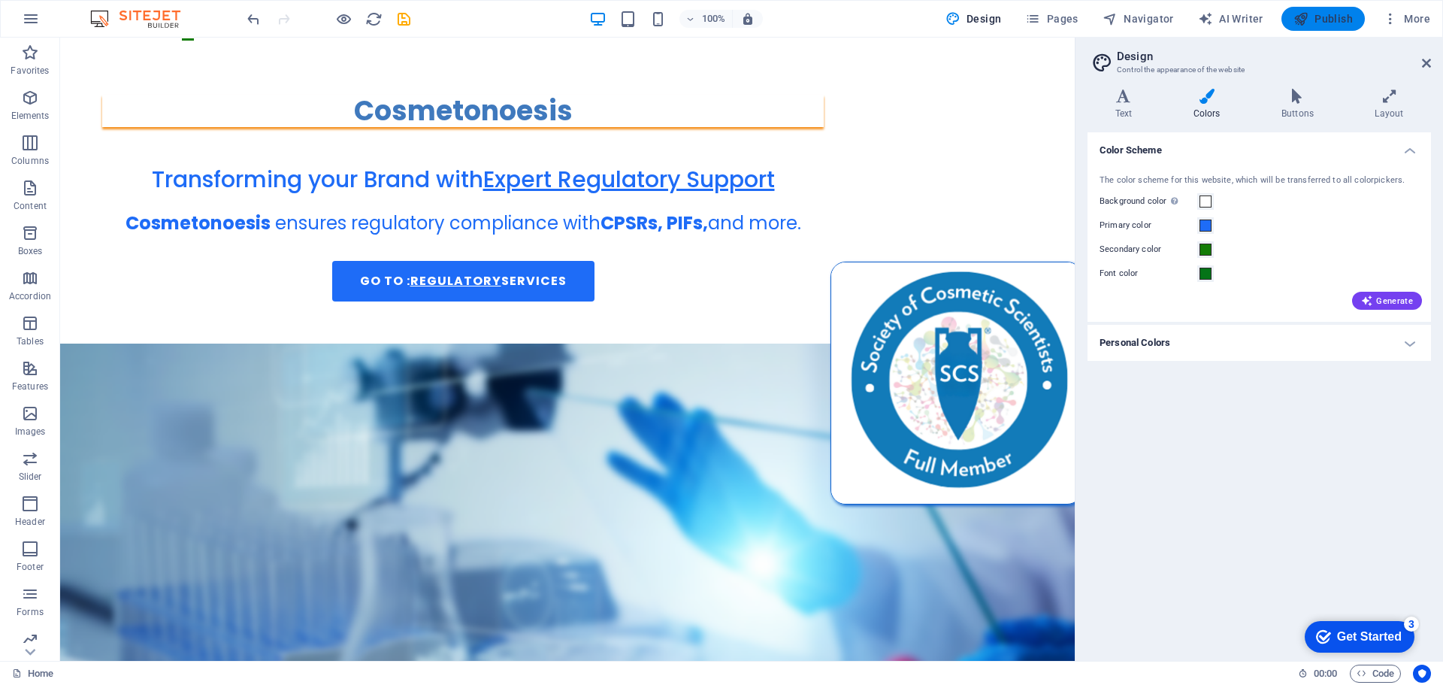
click at [1317, 16] on span "Publish" at bounding box center [1322, 18] width 59 height 15
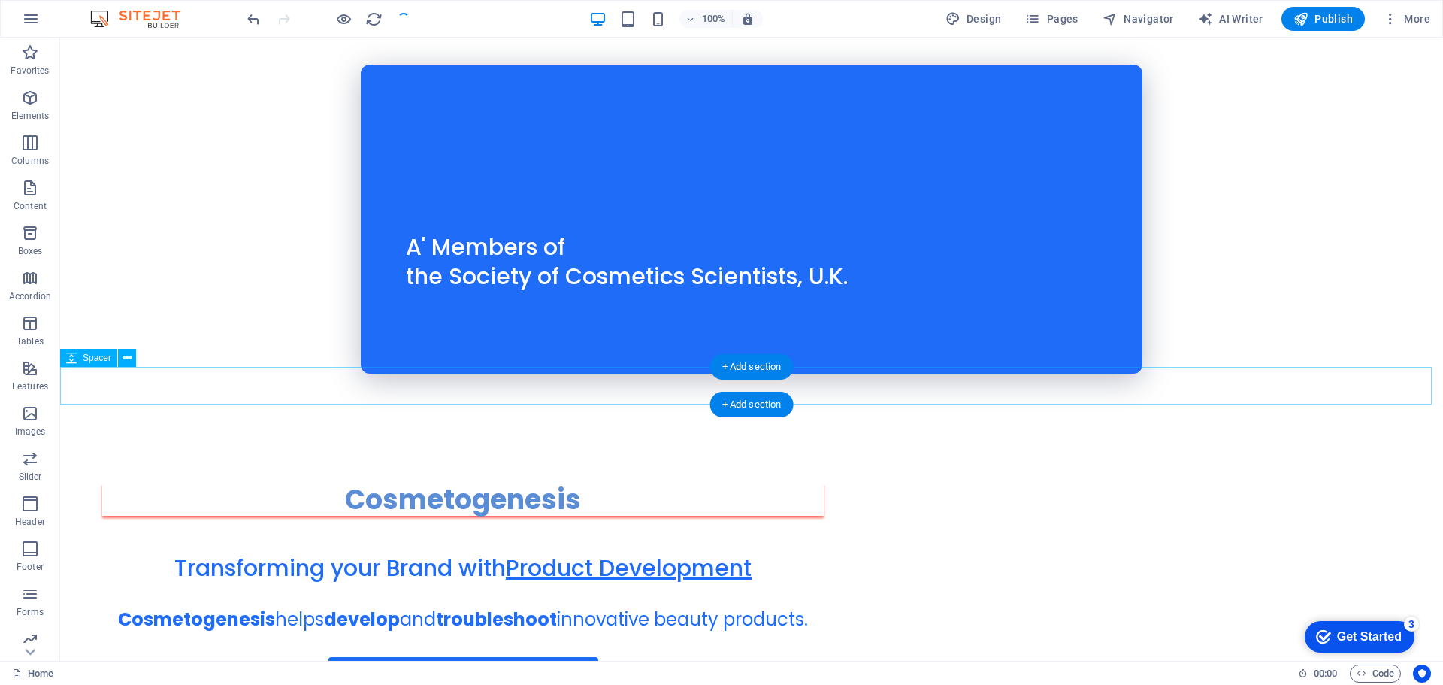
scroll to position [878, 0]
